Goal: Find contact information: Find contact information

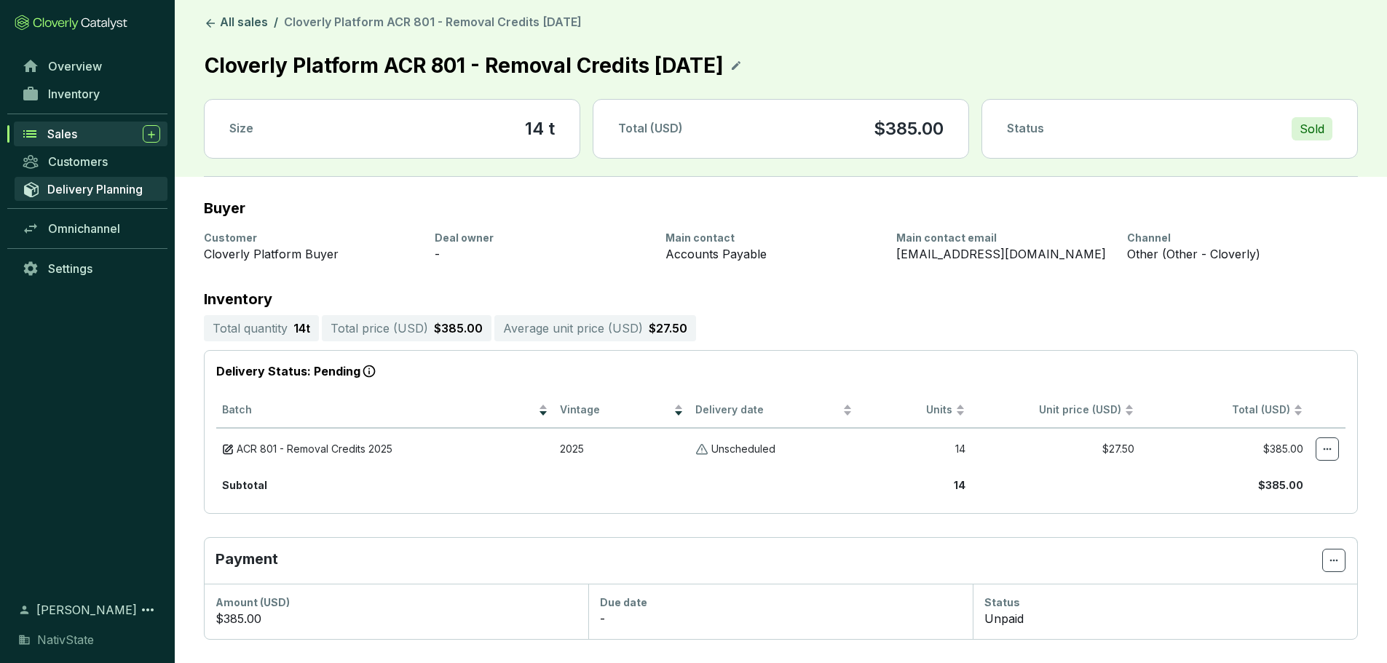
click at [64, 185] on span "Delivery Planning" at bounding box center [94, 189] width 95 height 15
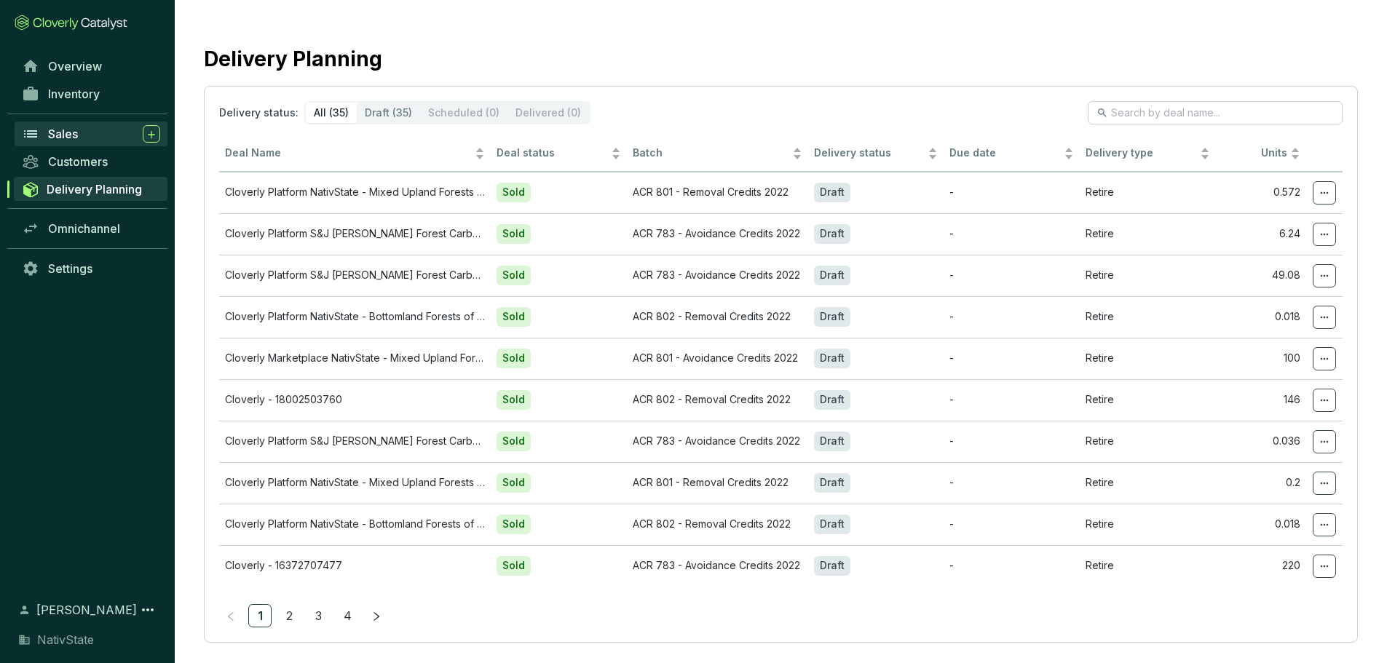
click at [66, 130] on span "Sales" at bounding box center [63, 134] width 30 height 15
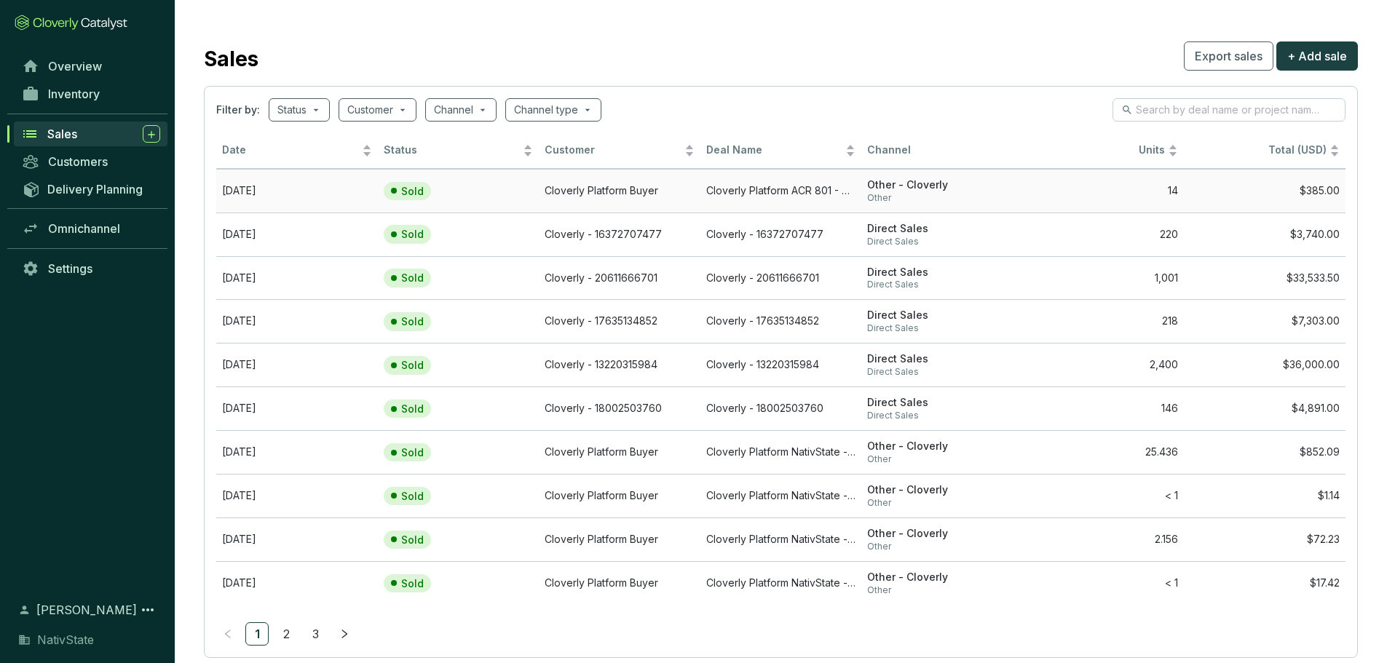
click at [437, 190] on section "Sold" at bounding box center [428, 191] width 89 height 19
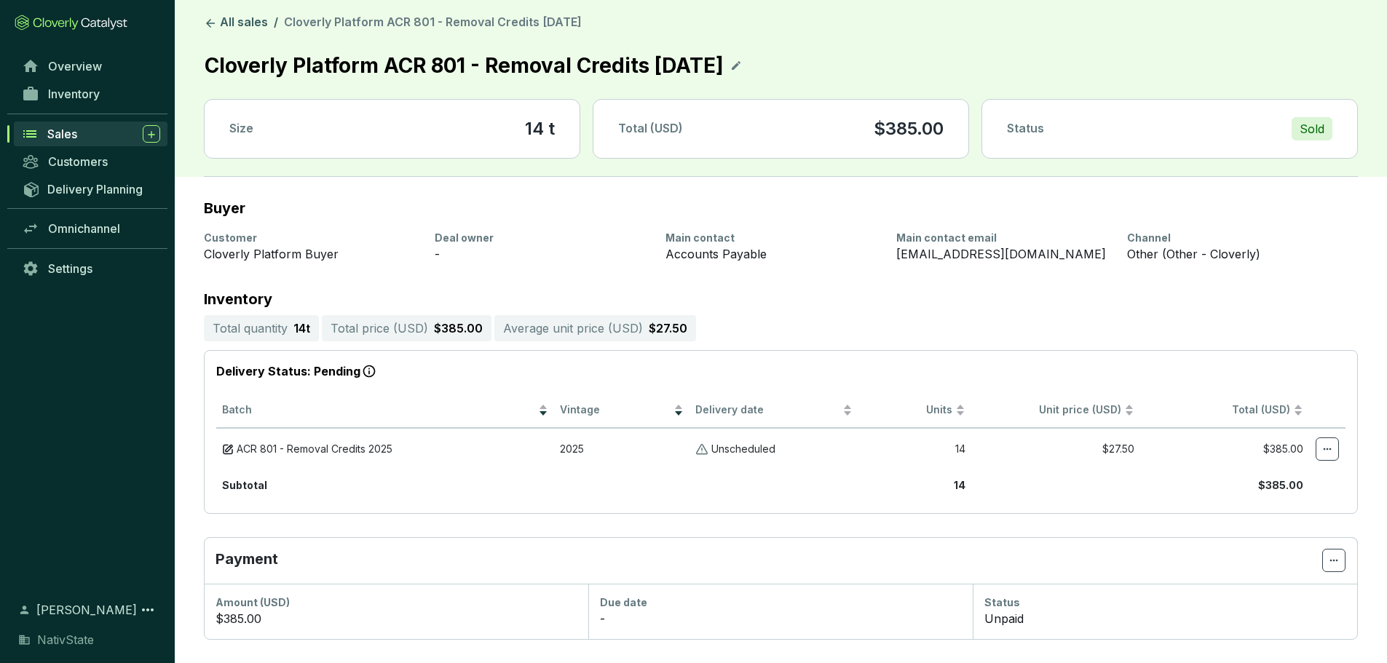
click at [914, 253] on div "[EMAIL_ADDRESS][DOMAIN_NAME]" at bounding box center [1002, 253] width 213 height 17
copy div "[EMAIL_ADDRESS][DOMAIN_NAME]"
click at [112, 133] on div "Sales" at bounding box center [103, 133] width 113 height 17
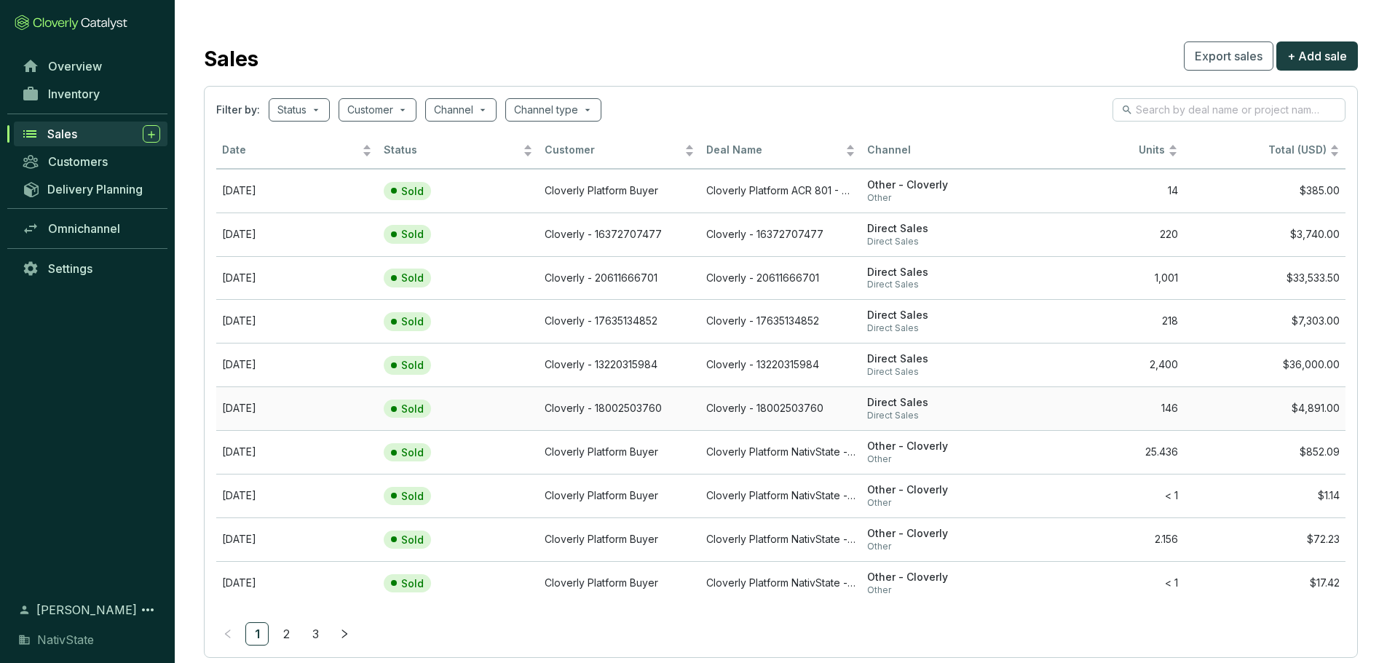
click at [350, 404] on td "[DATE]" at bounding box center [297, 409] width 162 height 44
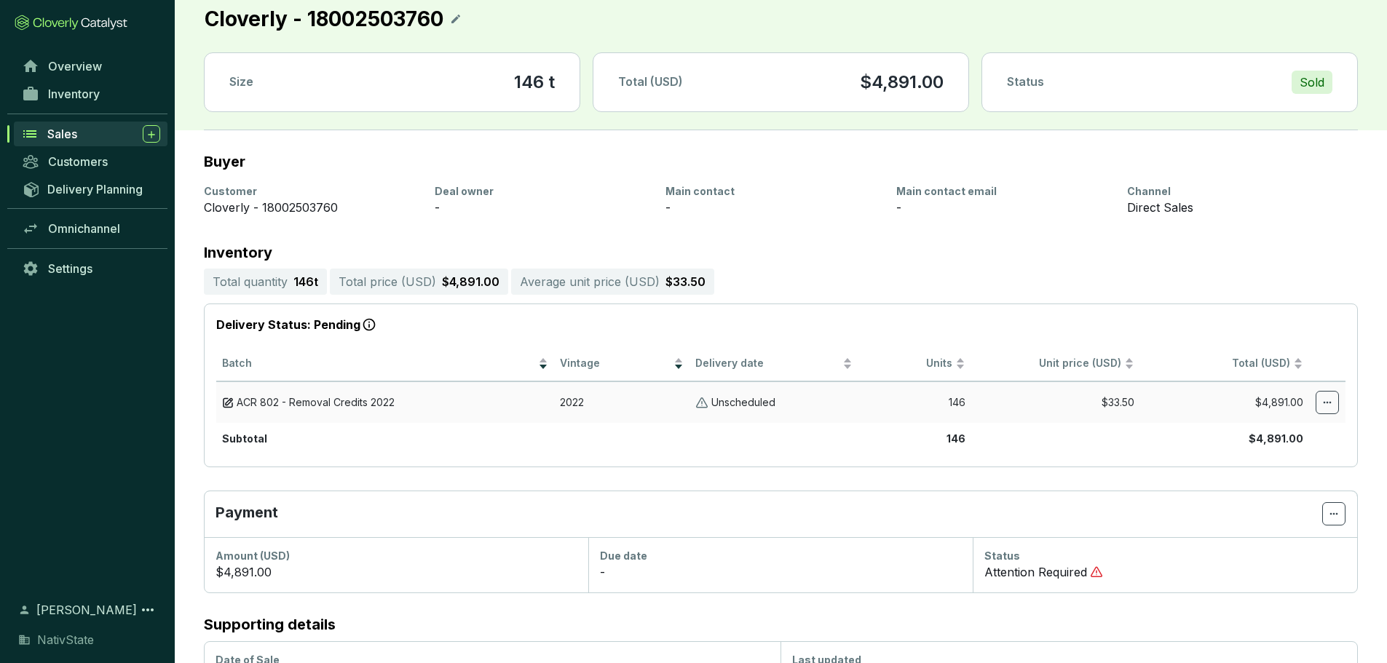
scroll to position [180, 0]
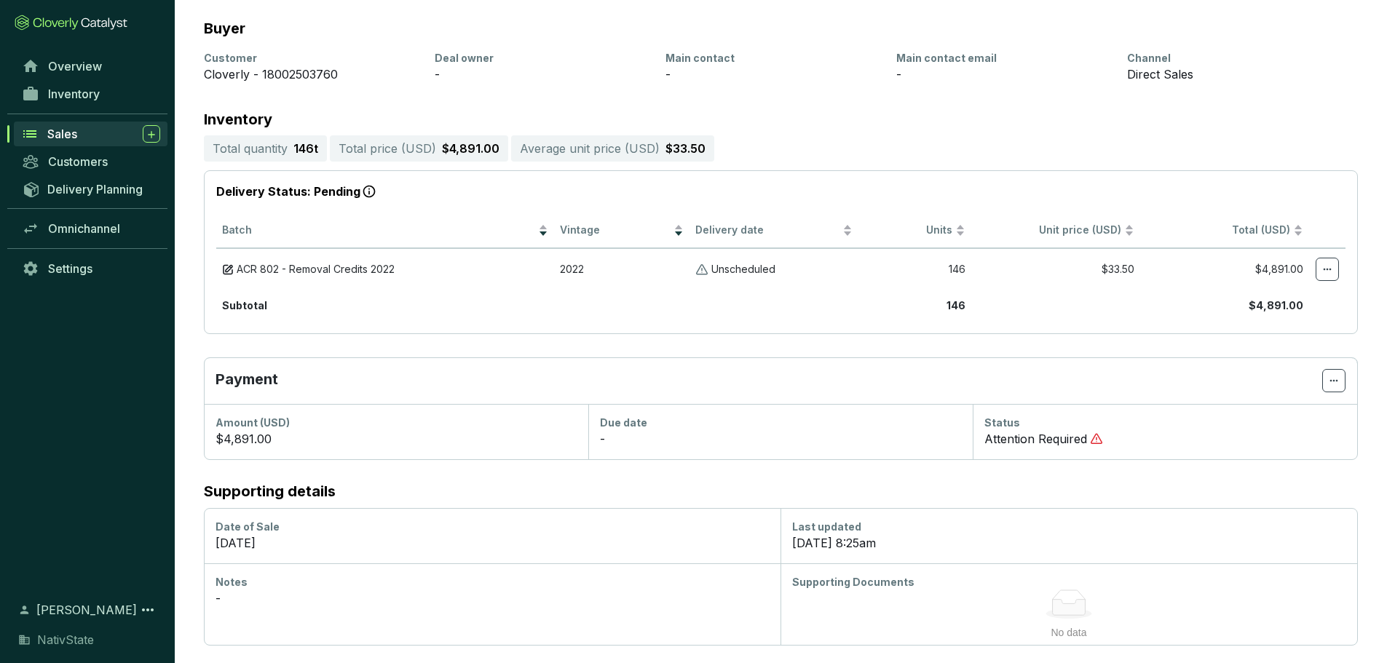
click at [1099, 439] on icon at bounding box center [1096, 439] width 11 height 9
click at [1334, 382] on icon at bounding box center [1334, 381] width 8 height 2
click at [1310, 449] on span "Edit due date" at bounding box center [1296, 454] width 68 height 12
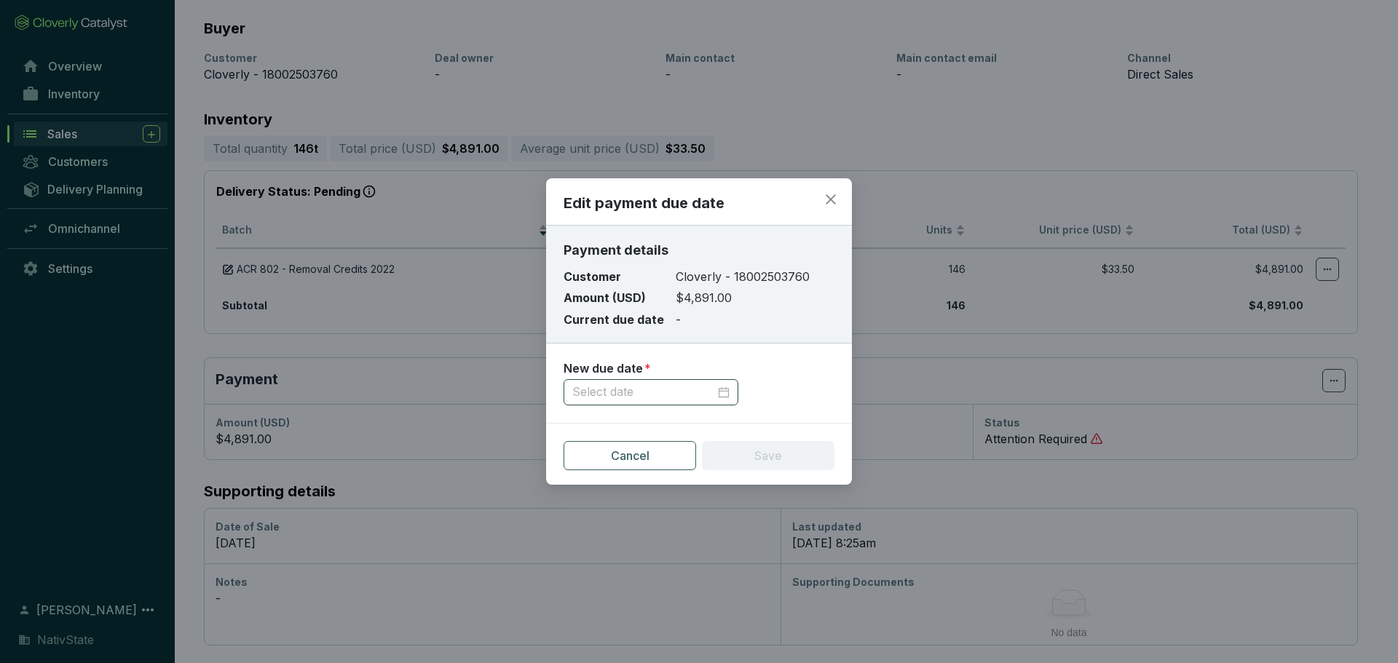
click at [643, 400] on div at bounding box center [651, 392] width 175 height 26
click at [758, 371] on div "New due date *" at bounding box center [699, 369] width 271 height 16
click at [836, 195] on icon "close" at bounding box center [830, 199] width 13 height 13
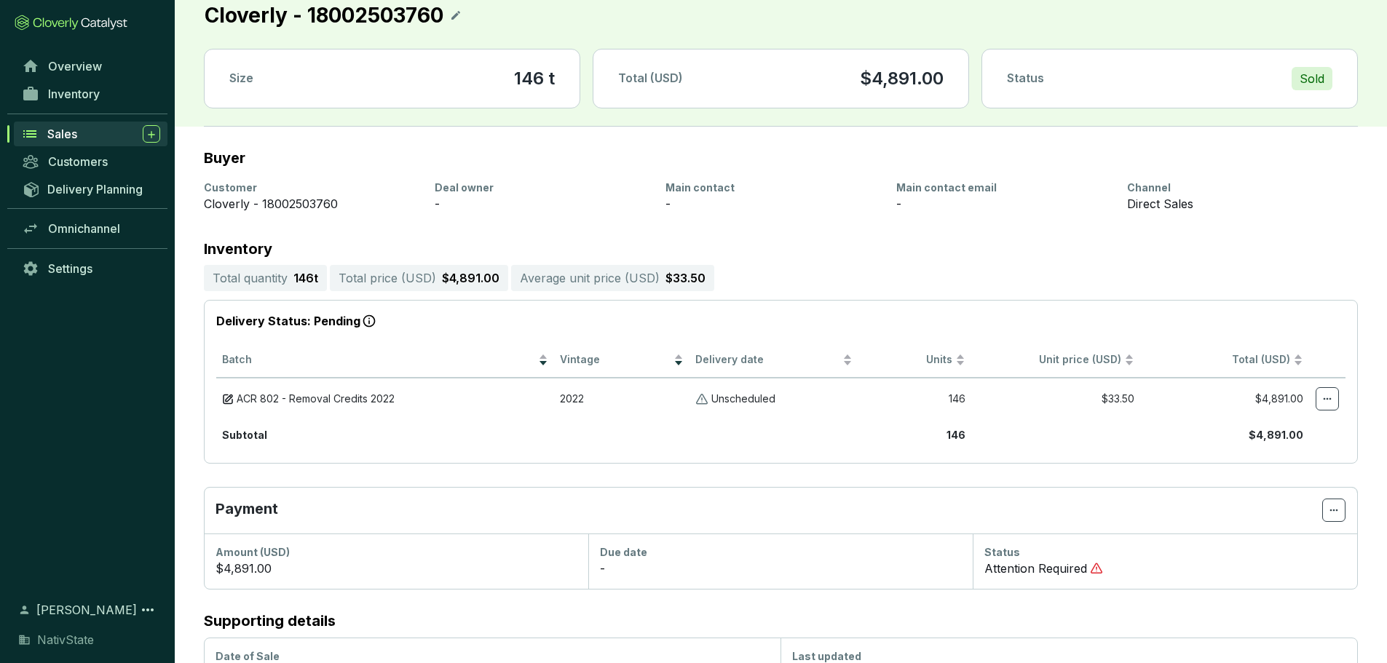
scroll to position [0, 0]
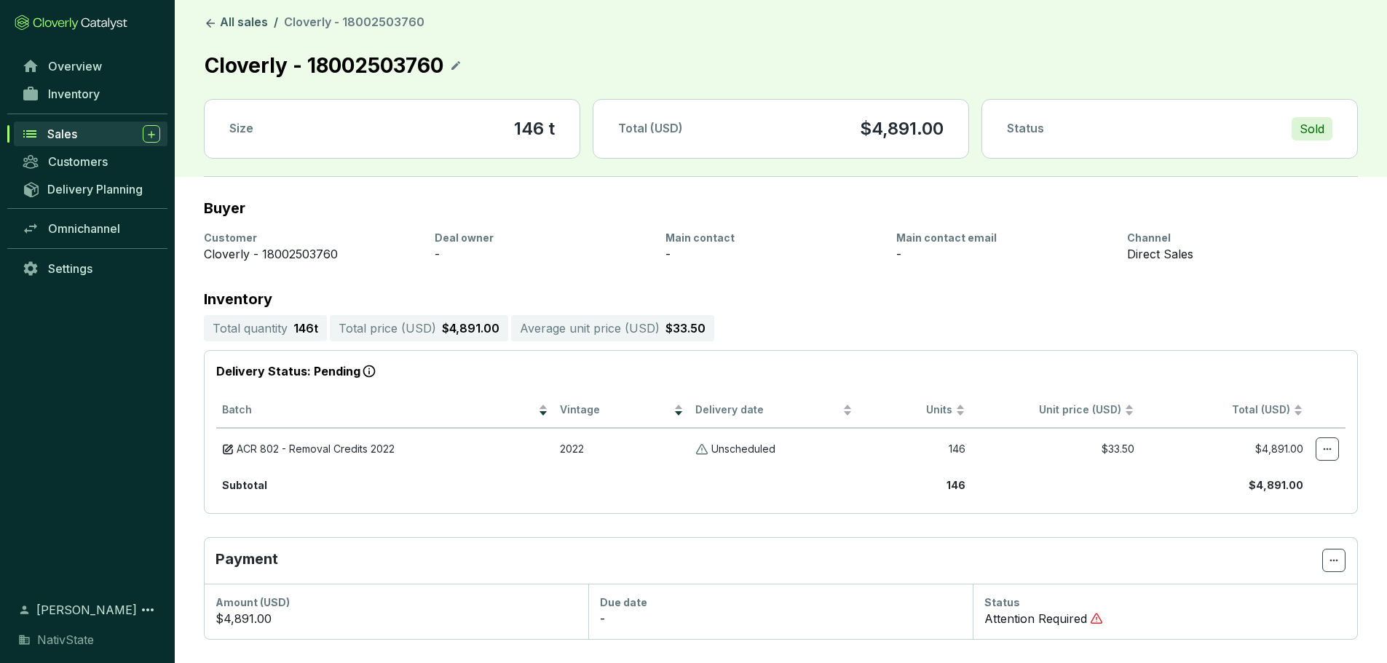
click at [62, 133] on span "Sales" at bounding box center [62, 134] width 30 height 15
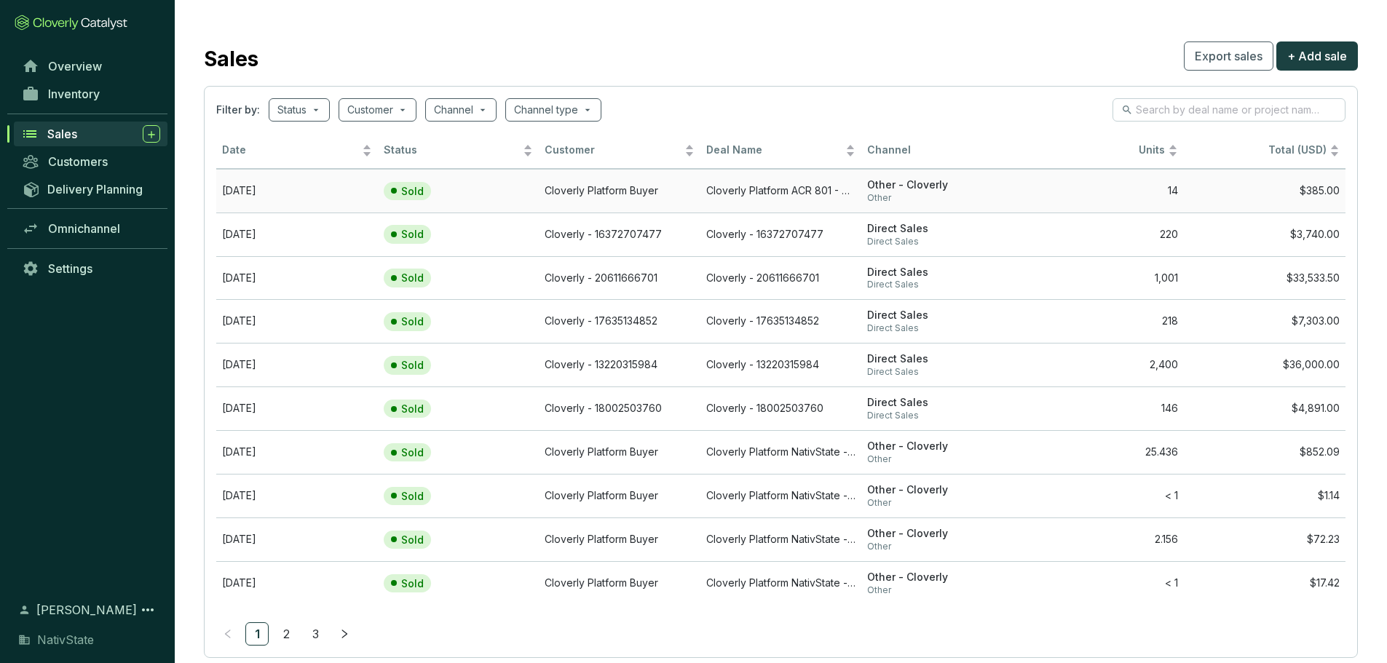
click at [551, 189] on td "Cloverly Platform Buyer" at bounding box center [620, 191] width 162 height 44
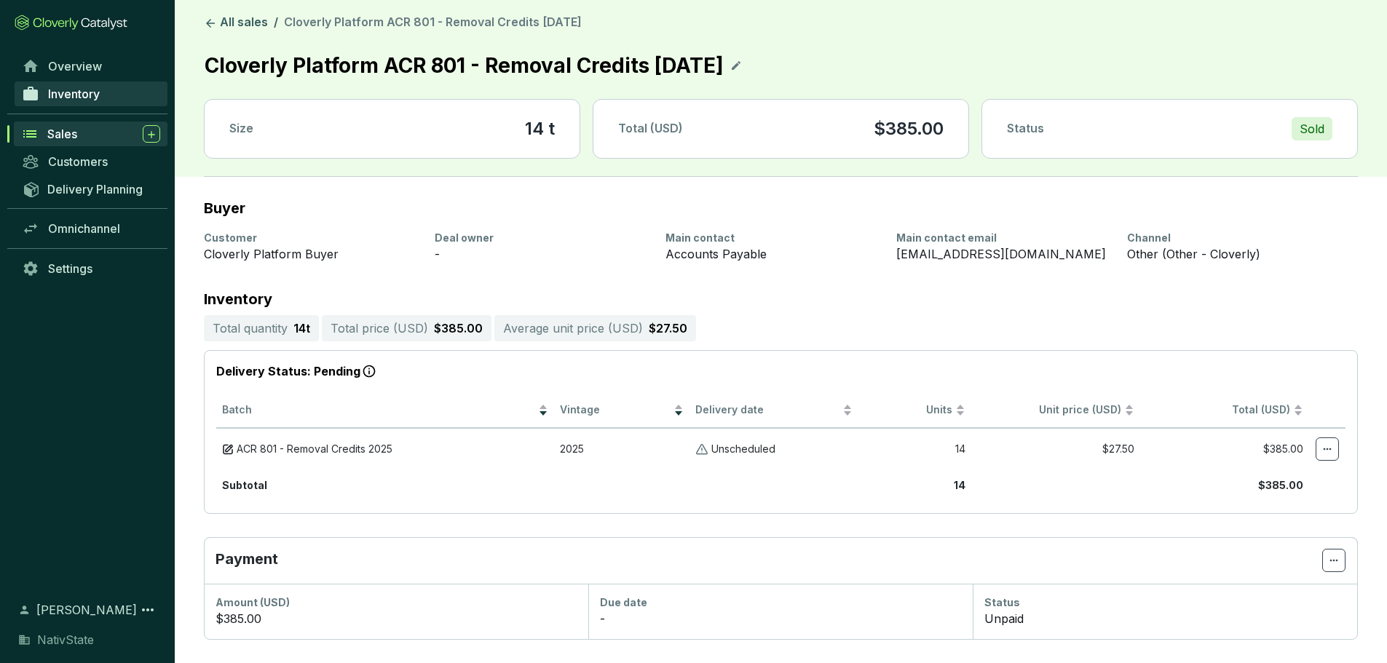
click at [90, 104] on link "Inventory" at bounding box center [91, 94] width 153 height 25
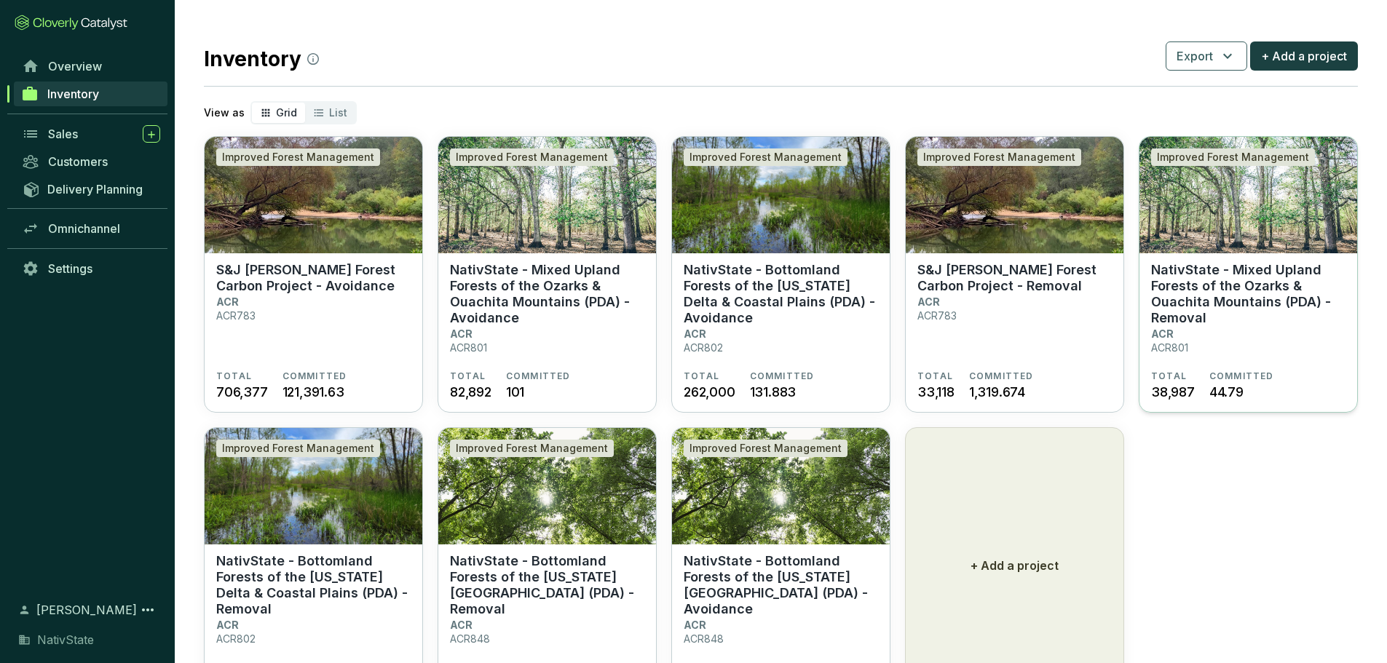
click at [1205, 303] on p "NativState - Mixed Upland Forests of the Ozarks & Ouachita Mountains (PDA) - Re…" at bounding box center [1248, 294] width 194 height 64
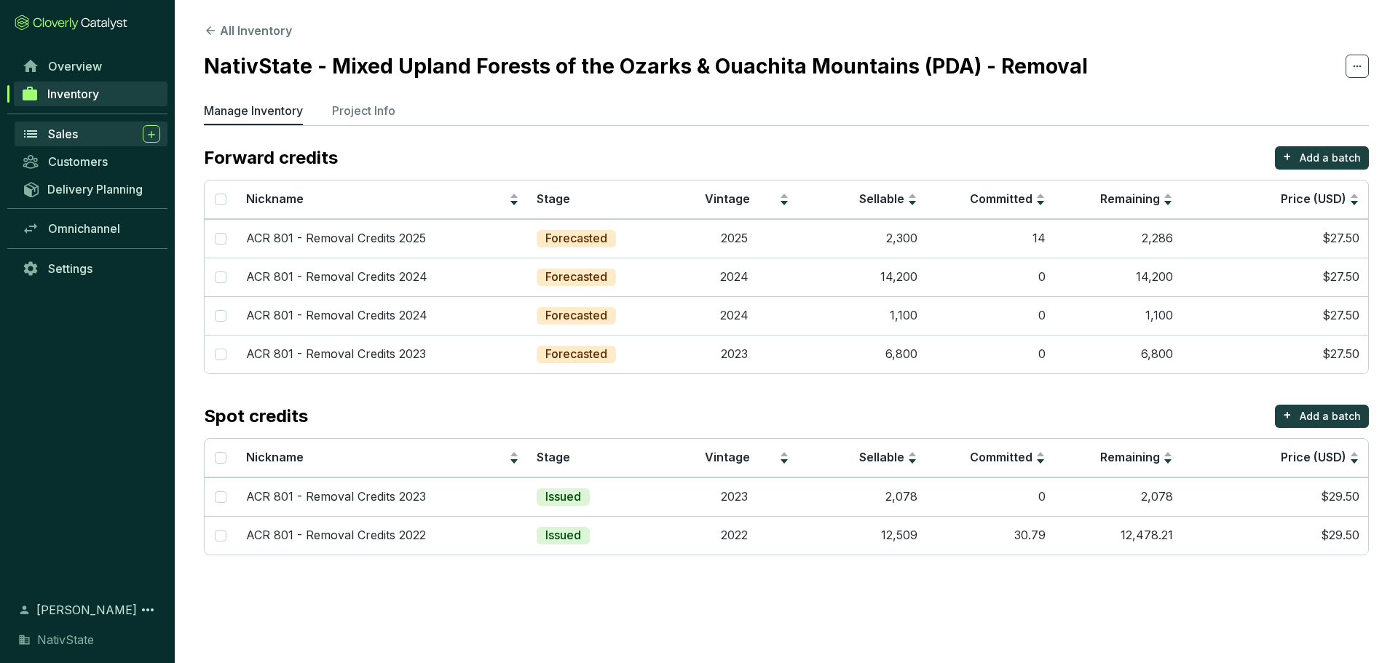
click at [100, 134] on div "Sales" at bounding box center [104, 133] width 112 height 17
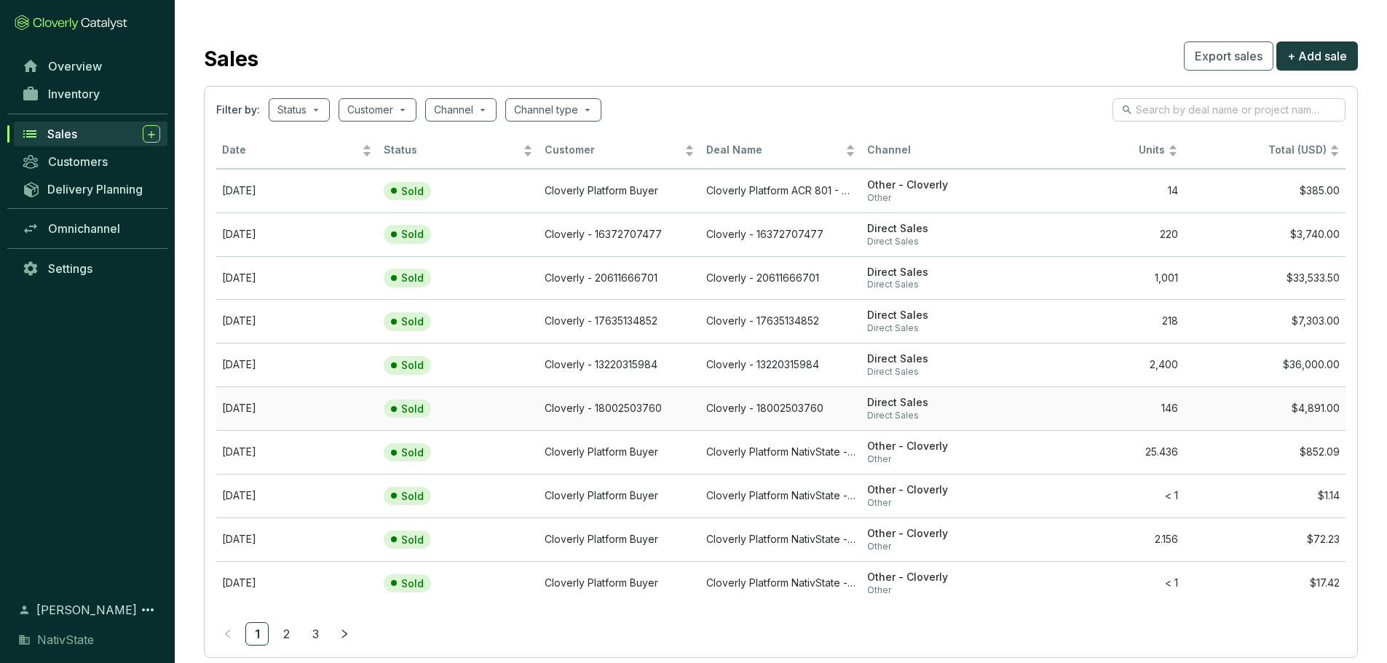
click at [1000, 407] on span "Direct Sales" at bounding box center [942, 403] width 150 height 14
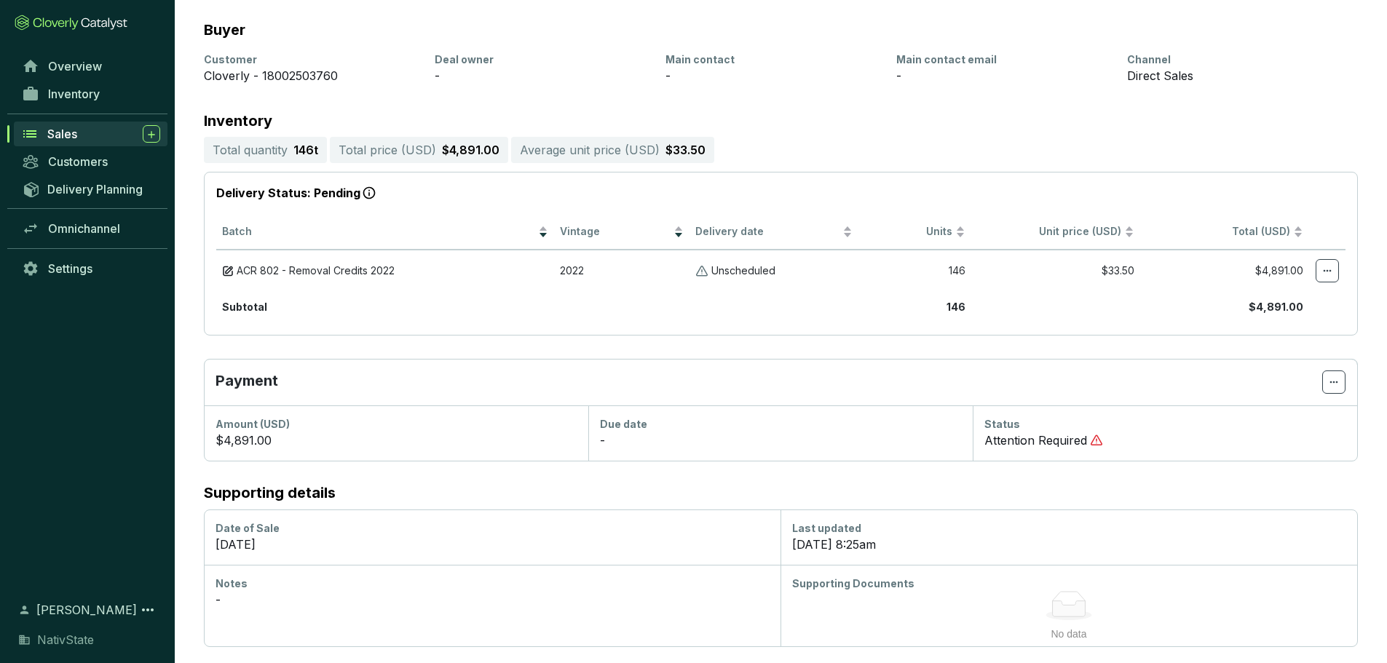
scroll to position [180, 0]
click at [103, 142] on div "Sales" at bounding box center [103, 133] width 113 height 17
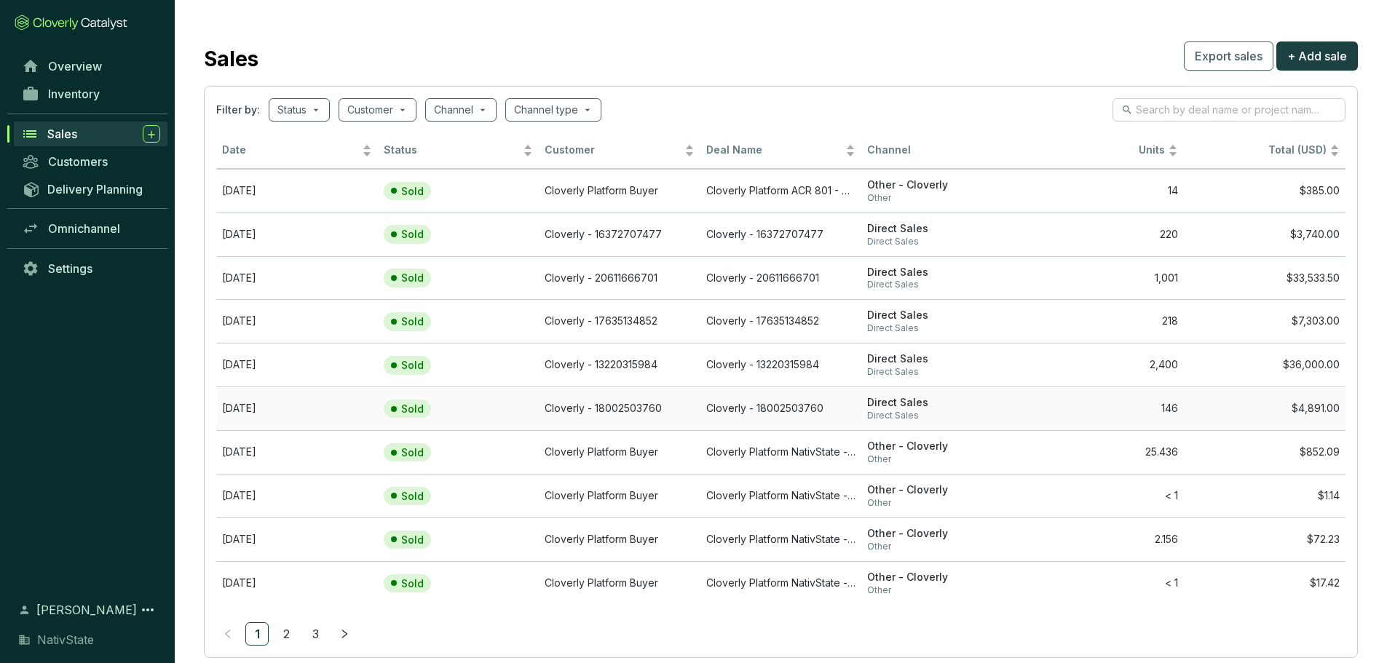
click at [896, 406] on span "Direct Sales" at bounding box center [942, 403] width 150 height 14
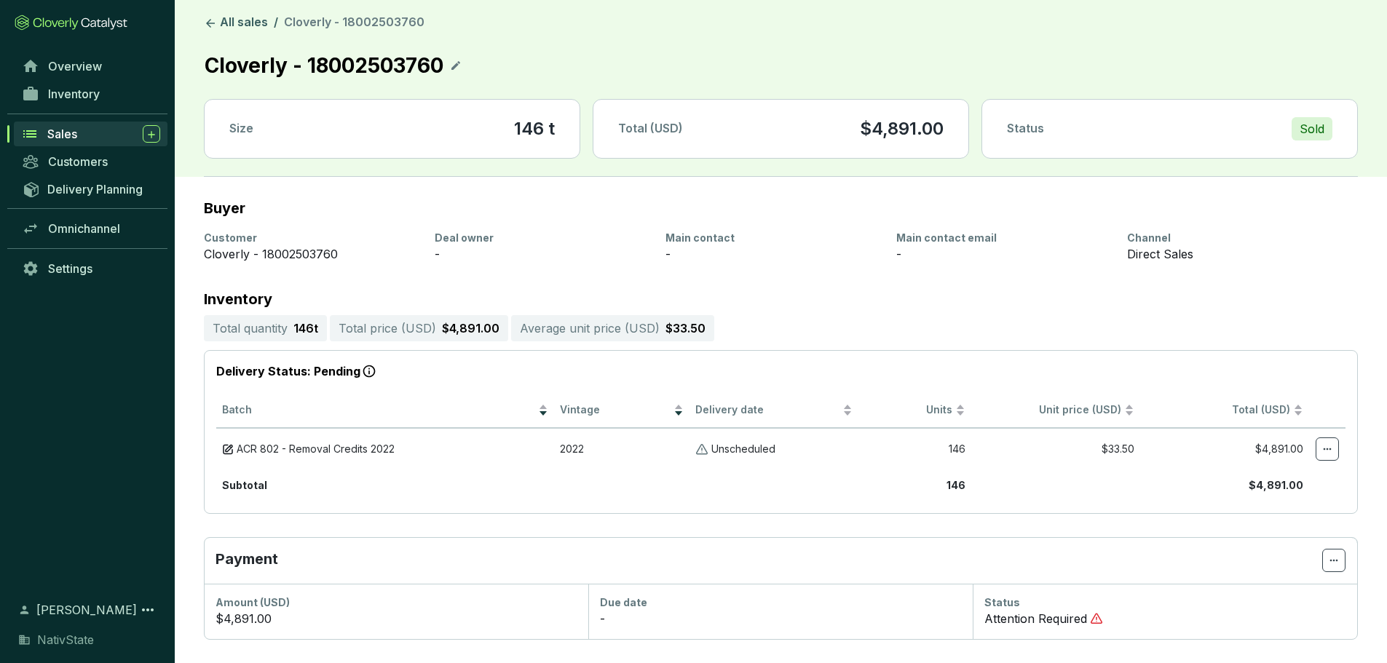
click at [55, 133] on span "Sales" at bounding box center [62, 134] width 30 height 15
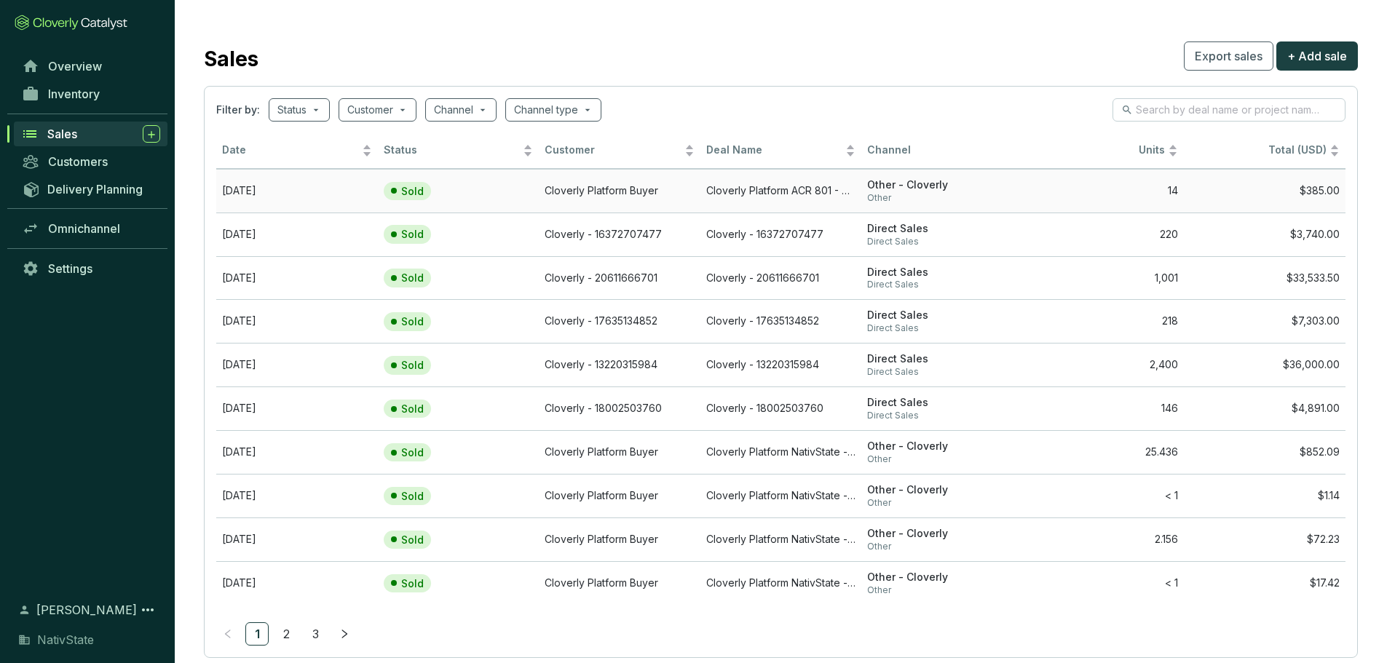
click at [342, 188] on td "[DATE]" at bounding box center [297, 191] width 162 height 44
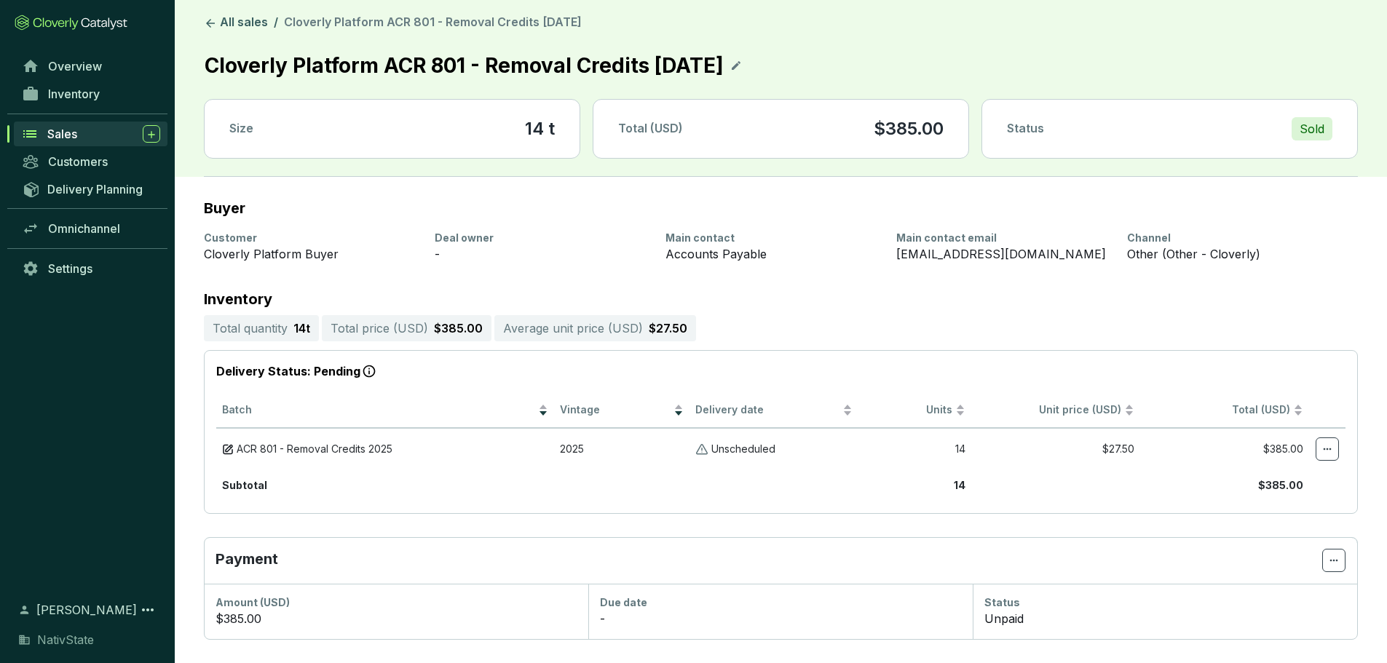
click at [64, 130] on span "Sales" at bounding box center [62, 134] width 30 height 15
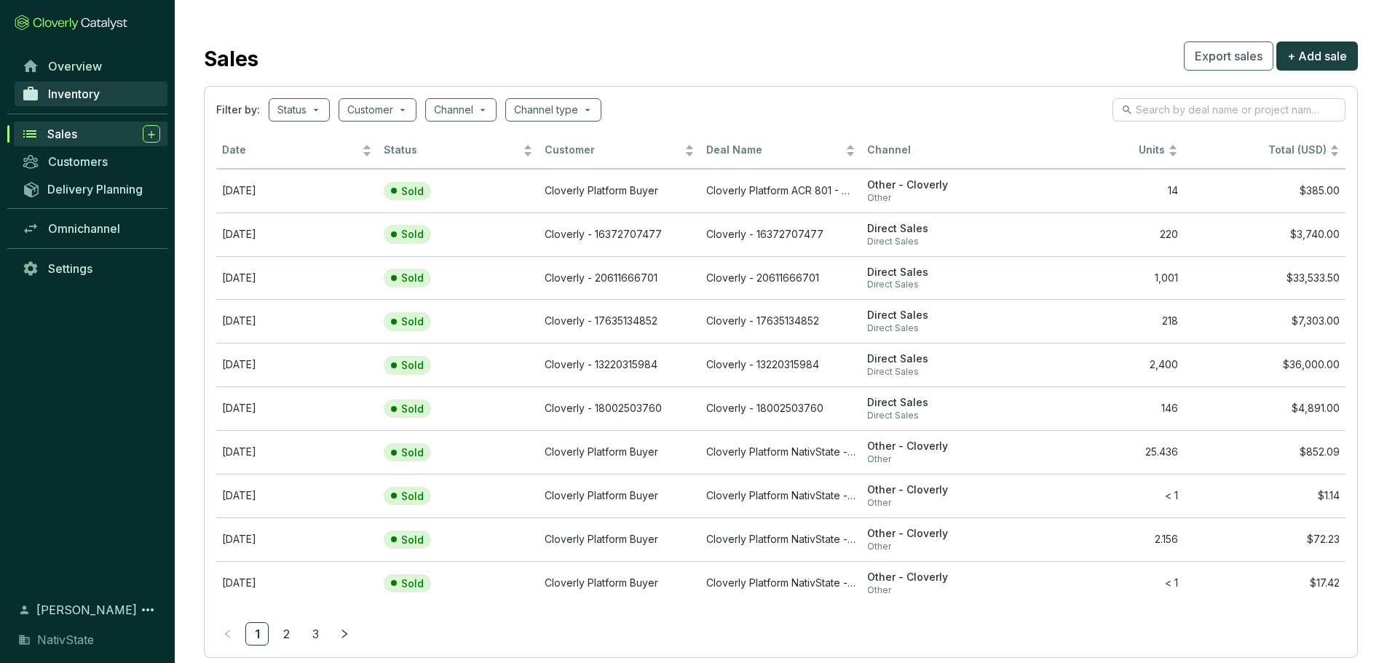
click at [90, 98] on span "Inventory" at bounding box center [74, 94] width 52 height 15
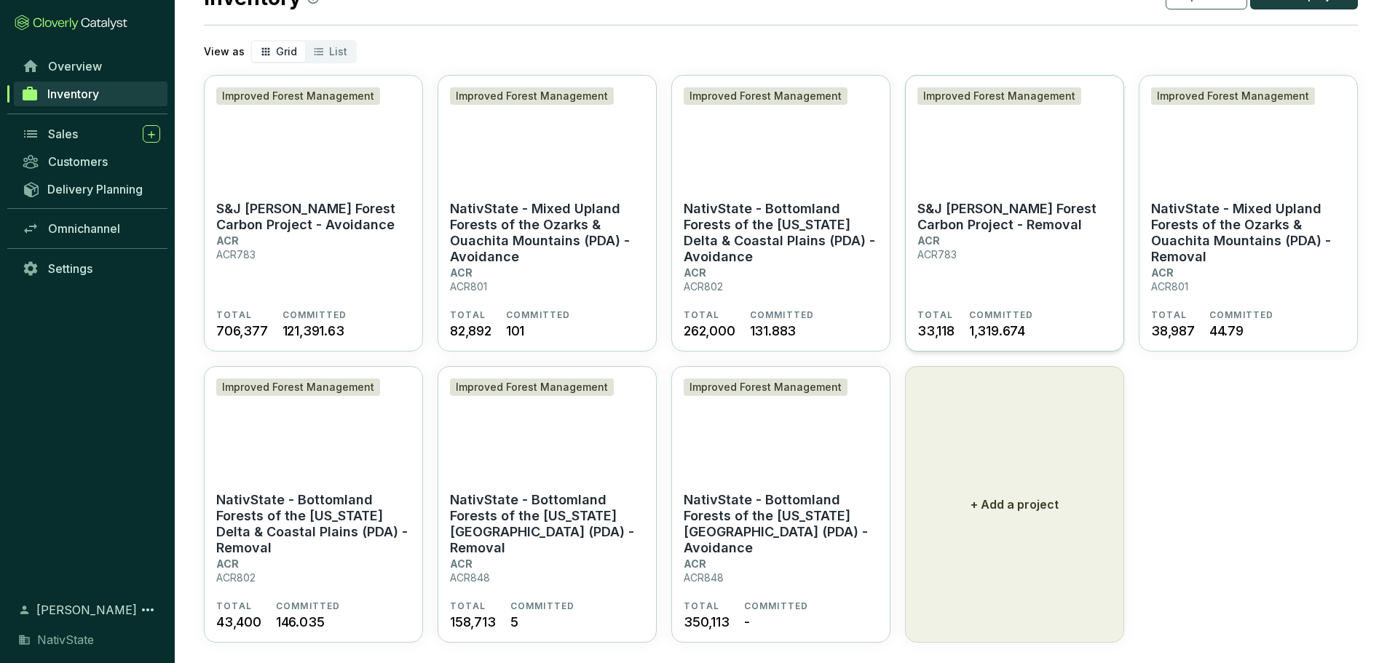
scroll to position [79, 0]
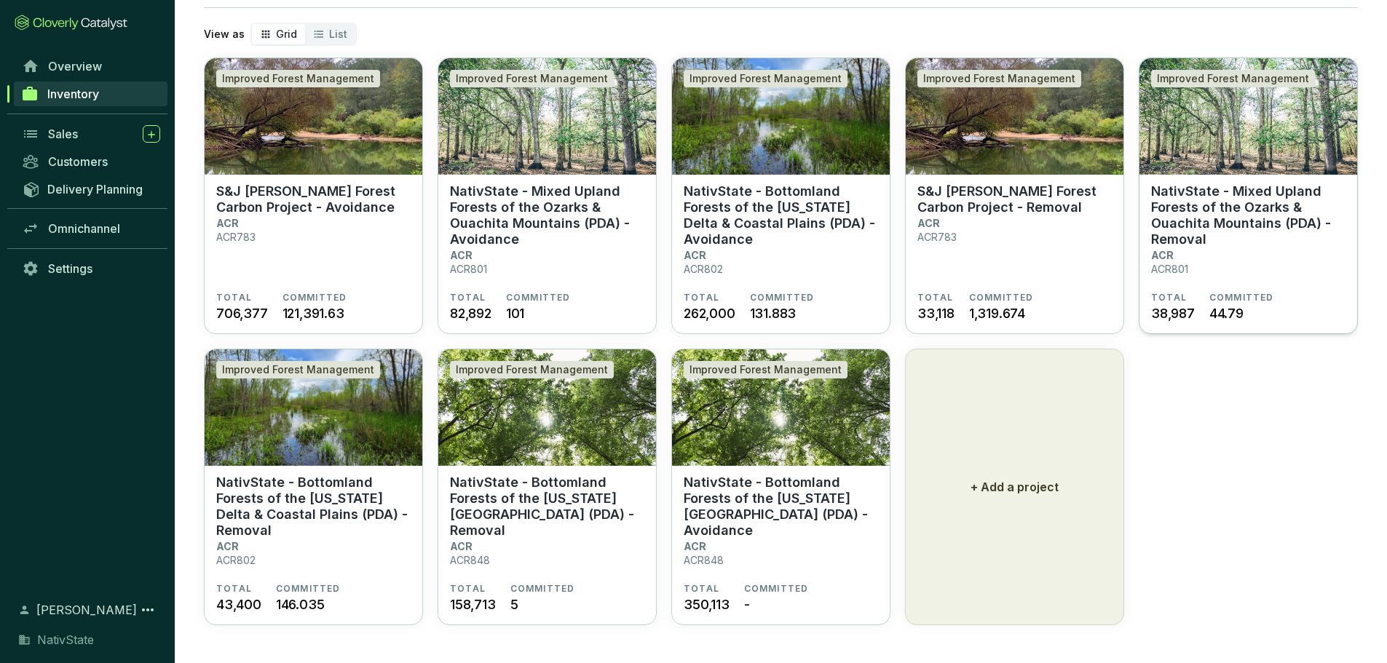
click at [1217, 248] on section "NativState - Mixed Upland Forests of the Ozarks & Ouachita Mountains (PDA) - Re…" at bounding box center [1248, 237] width 194 height 108
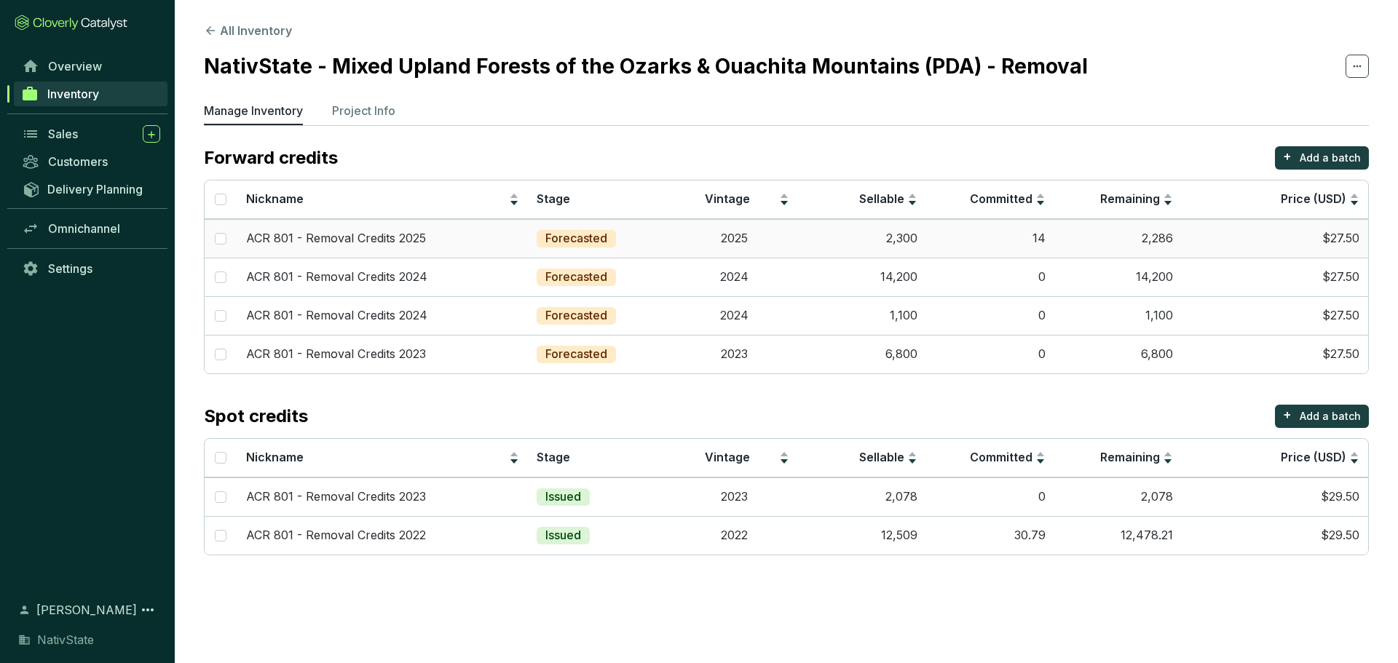
click at [749, 242] on td "2025" at bounding box center [734, 238] width 128 height 39
click at [86, 133] on div "Sales" at bounding box center [104, 133] width 112 height 17
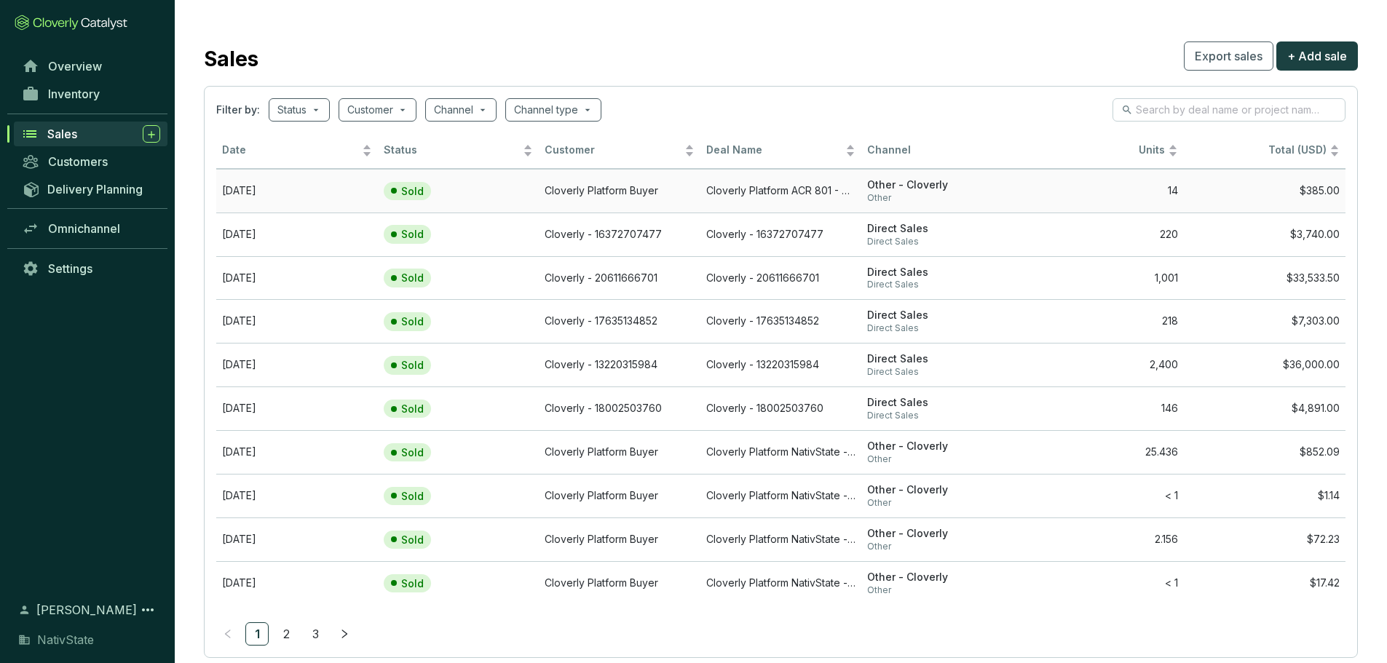
click at [325, 180] on td "[DATE]" at bounding box center [297, 191] width 162 height 44
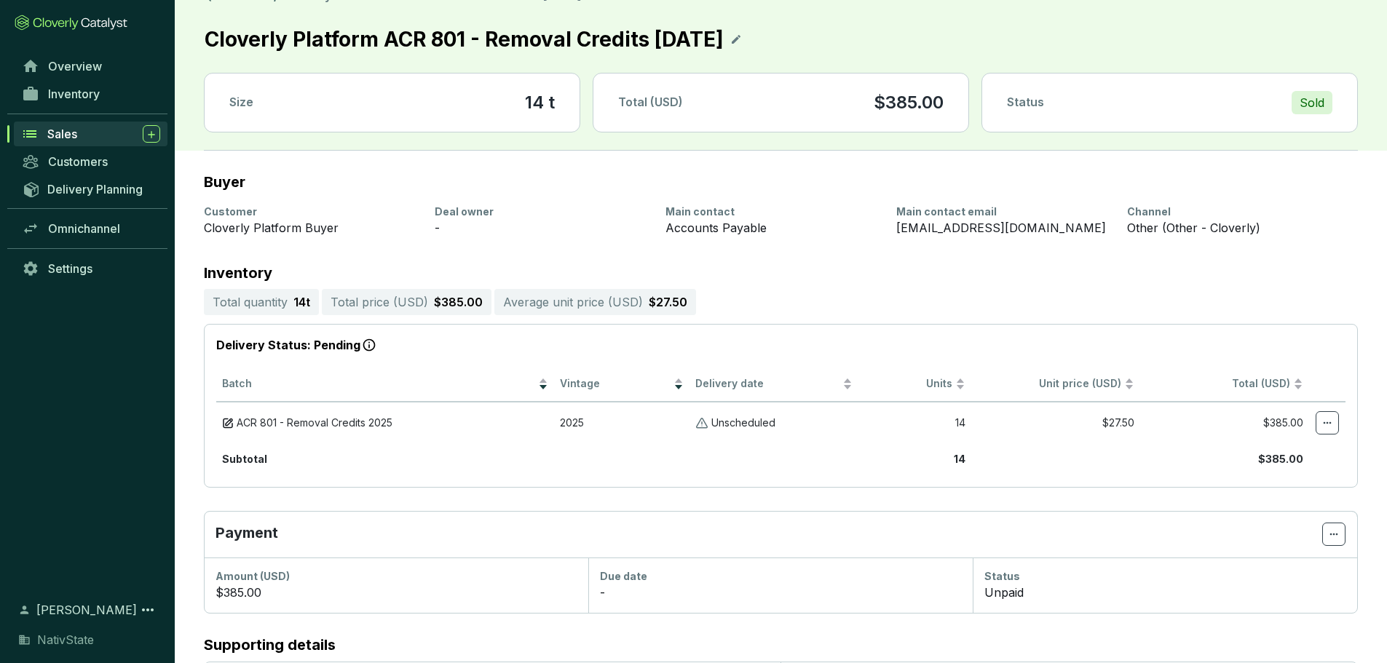
scroll to position [73, 0]
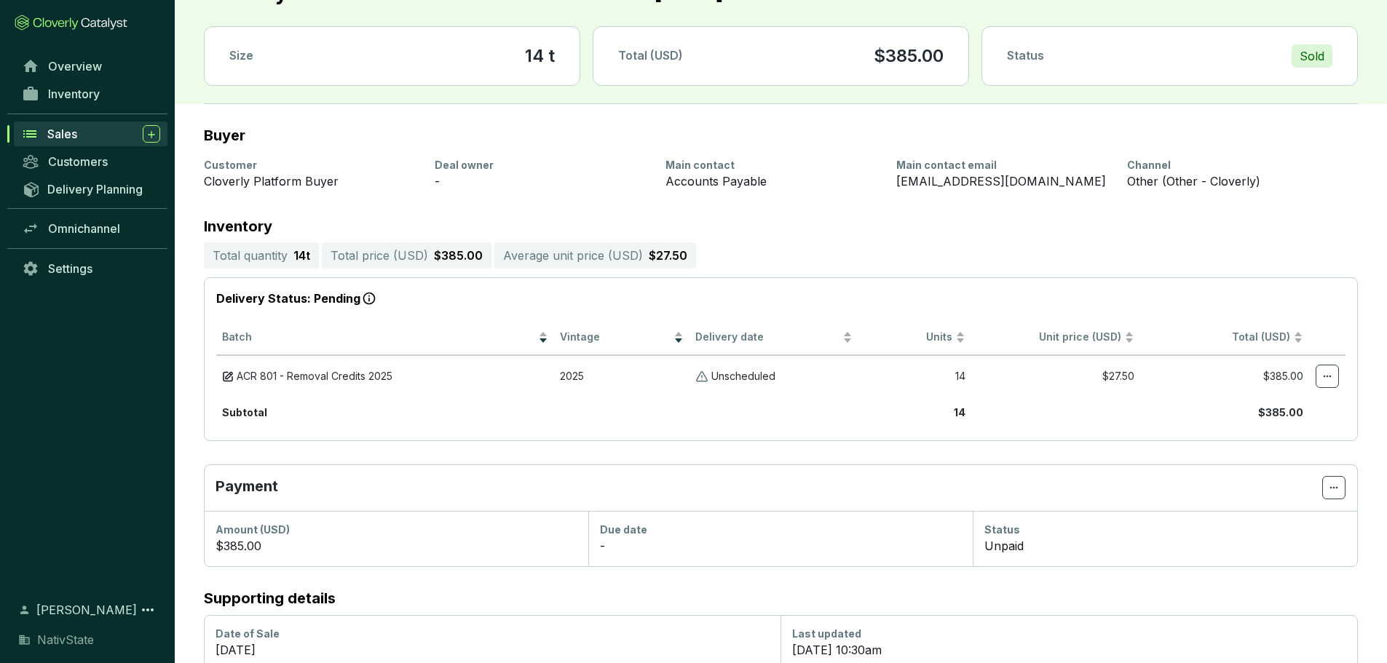
click at [930, 174] on div "[EMAIL_ADDRESS][DOMAIN_NAME]" at bounding box center [1002, 181] width 213 height 17
click at [933, 171] on div "Main contact email" at bounding box center [1002, 165] width 213 height 15
click at [941, 186] on div "[EMAIL_ADDRESS][DOMAIN_NAME]" at bounding box center [1002, 181] width 213 height 17
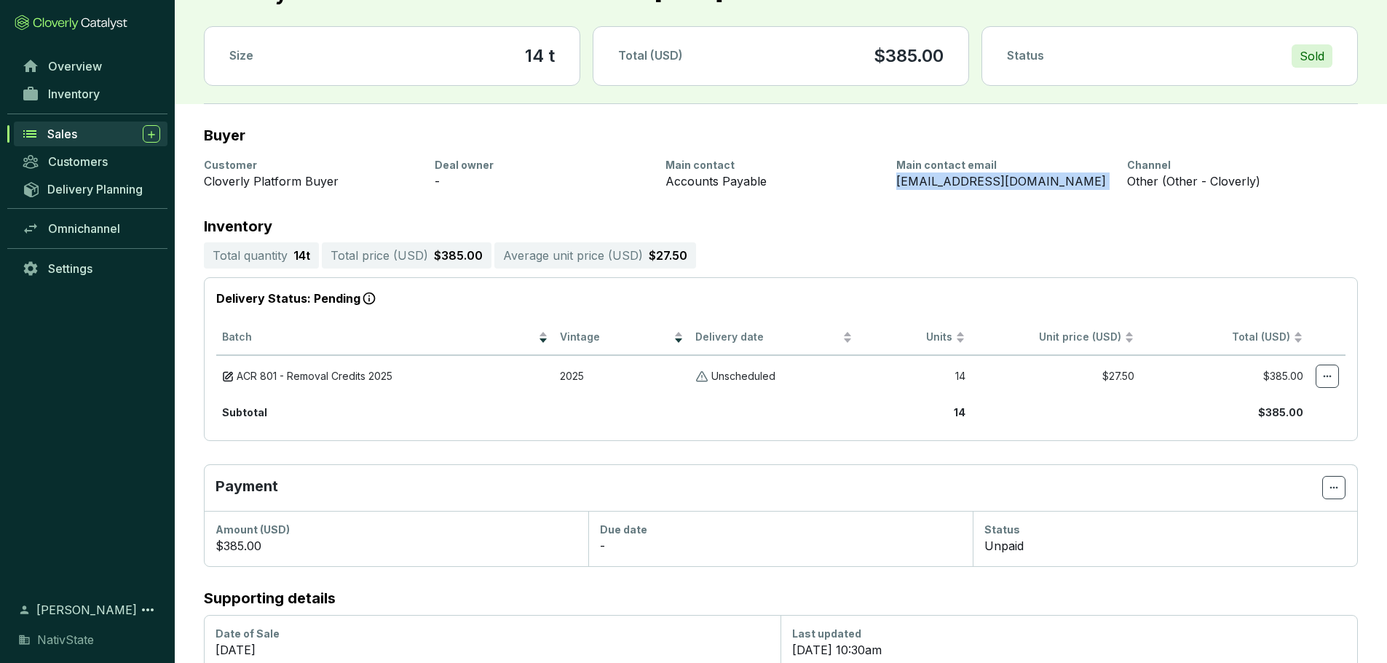
copy div "[EMAIL_ADDRESS][DOMAIN_NAME]"
